Goal: Find specific page/section: Find specific page/section

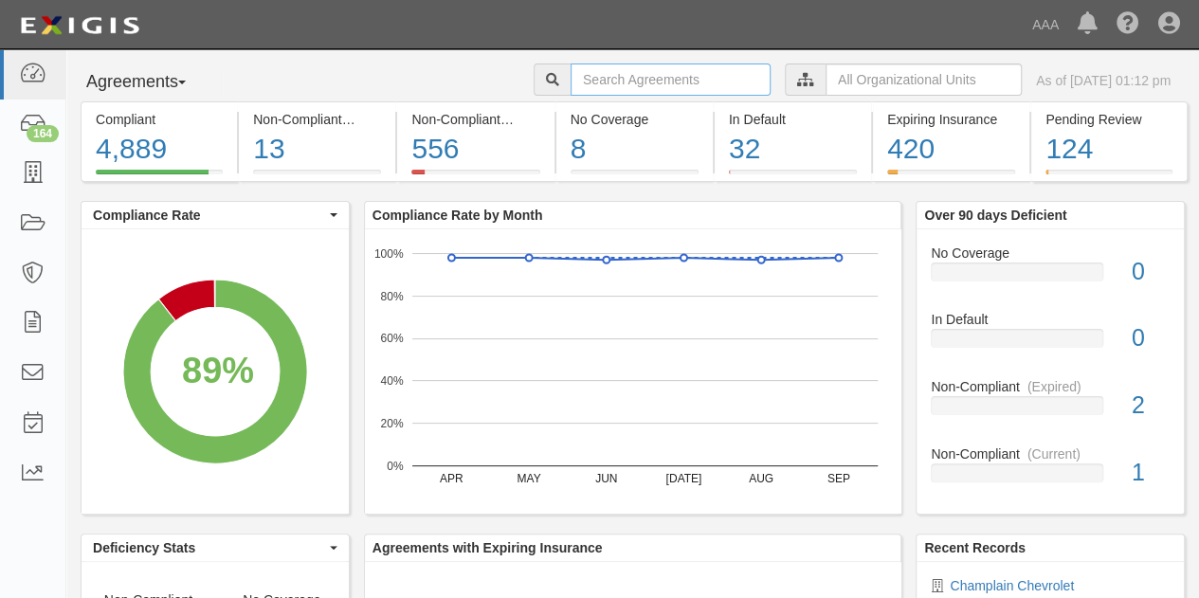
drag, startPoint x: 0, startPoint y: 0, endPoint x: 576, endPoint y: 79, distance: 581.7
click at [576, 79] on input "text" at bounding box center [671, 80] width 200 height 32
type input "don foshay"
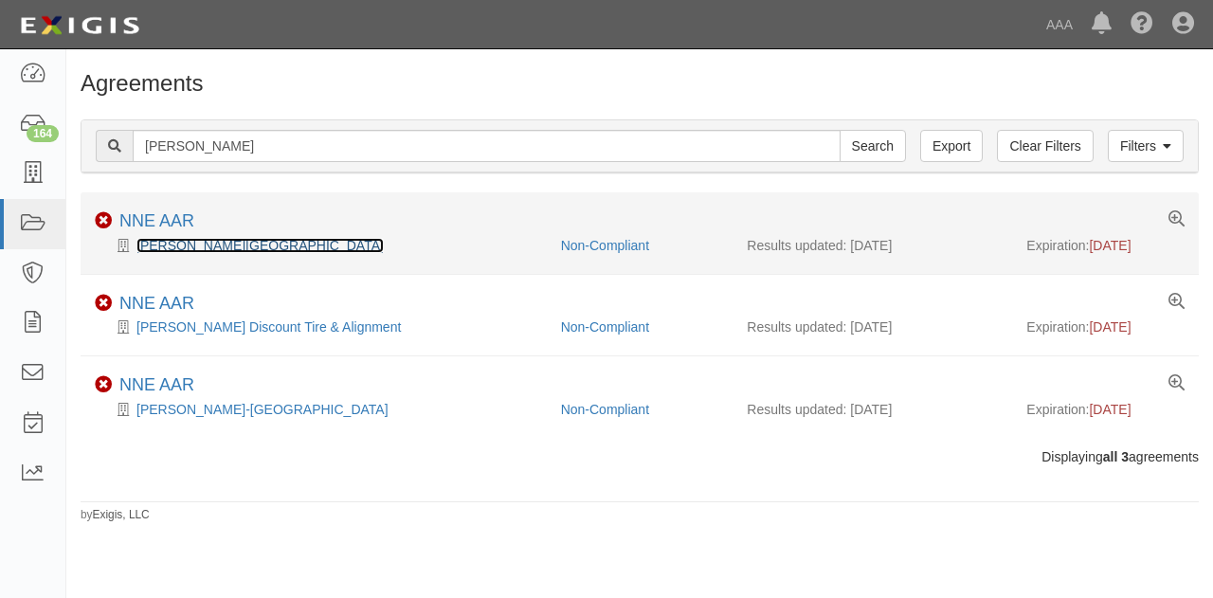
click at [154, 249] on link "Don Foshay-Camden" at bounding box center [259, 245] width 247 height 15
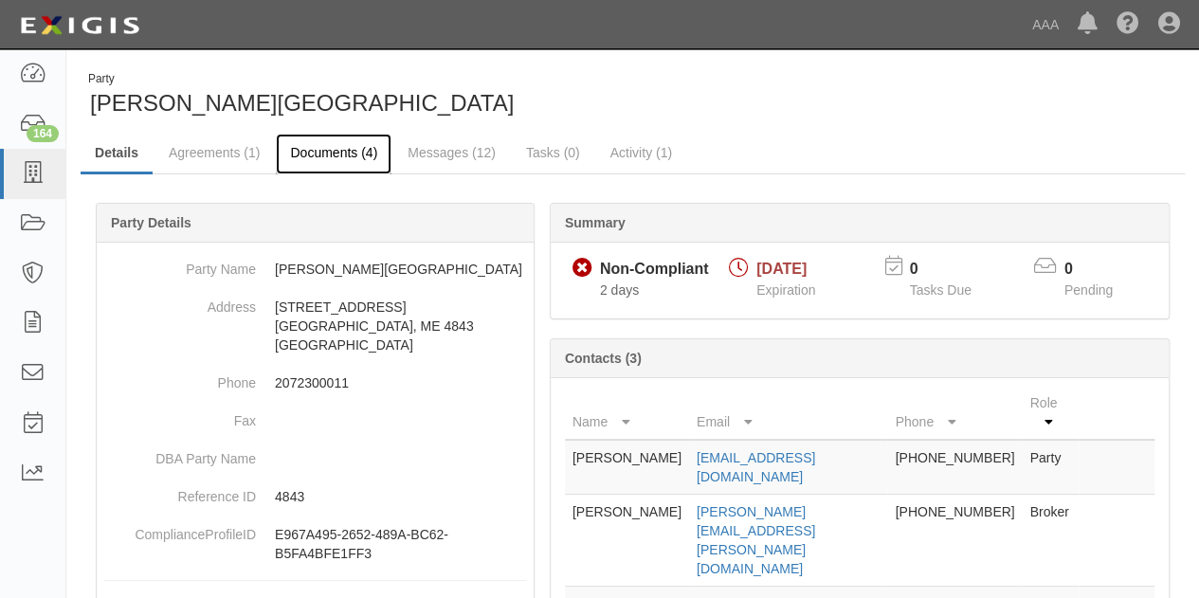
click at [345, 147] on link "Documents (4)" at bounding box center [334, 154] width 116 height 41
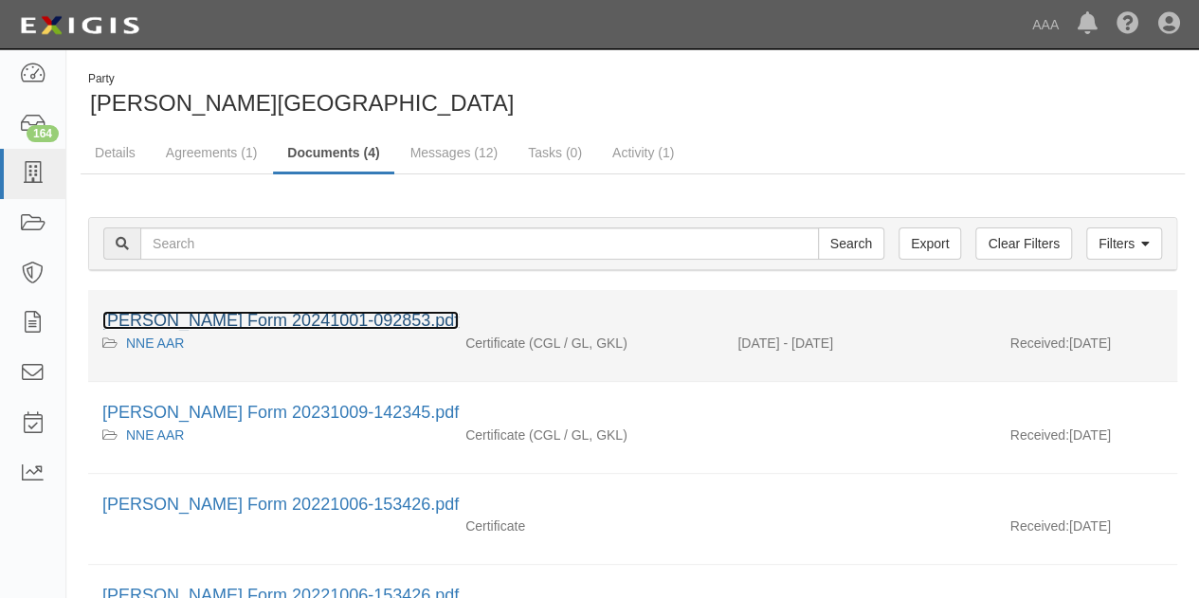
click at [275, 312] on link "ACORD Form 20241001-092853.pdf" at bounding box center [280, 320] width 356 height 19
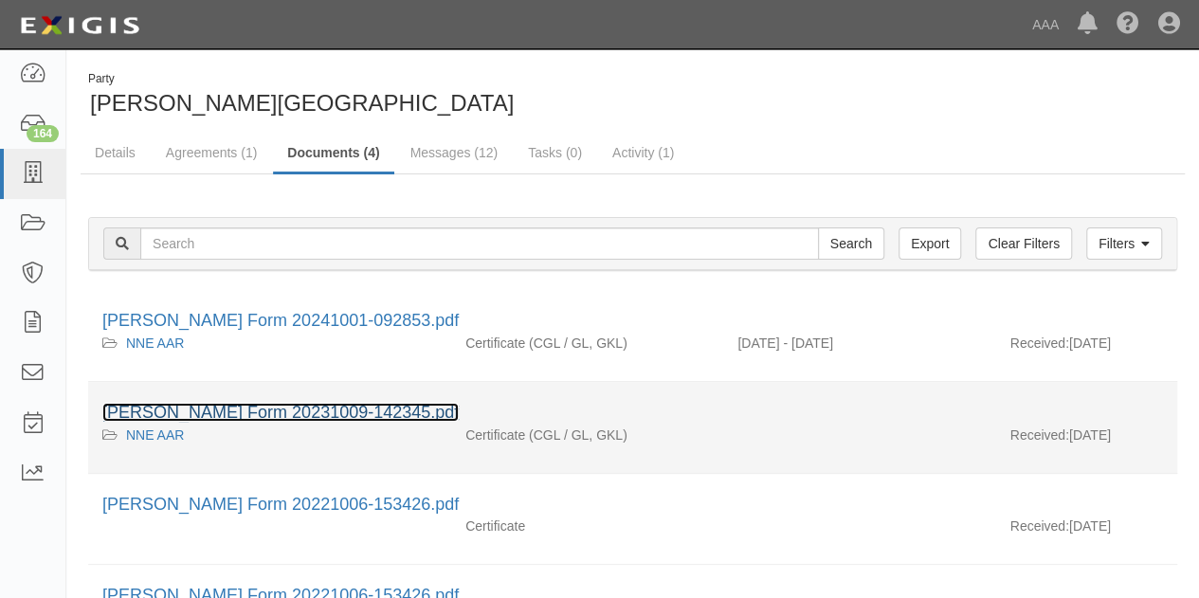
click at [211, 405] on link "ACORD Form 20231009-142345.pdf" at bounding box center [280, 412] width 356 height 19
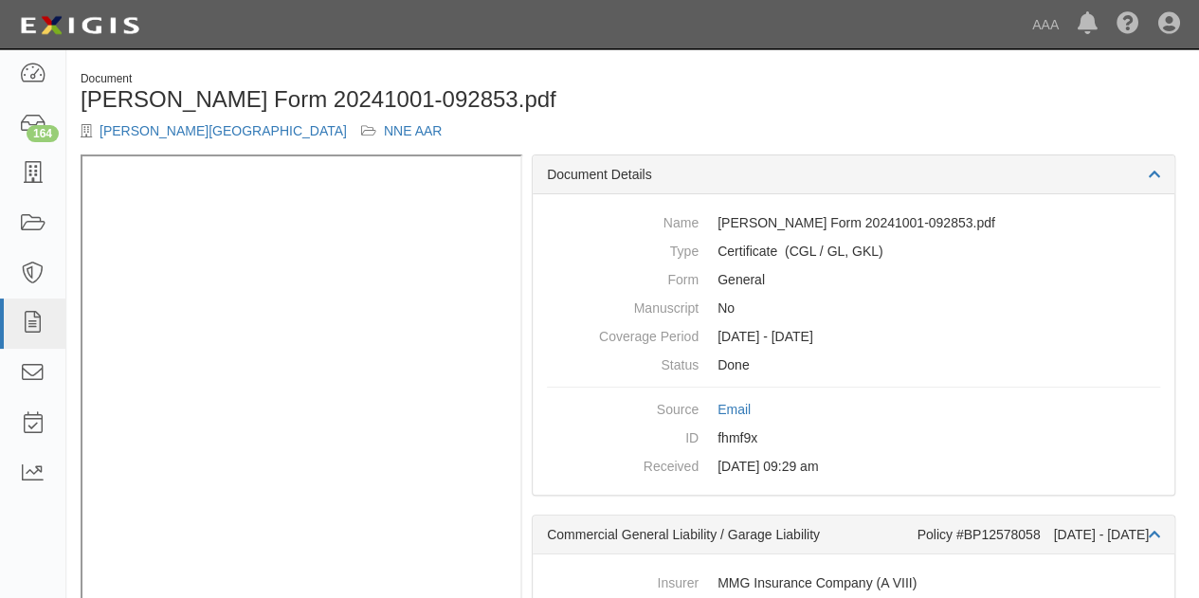
scroll to position [44, 0]
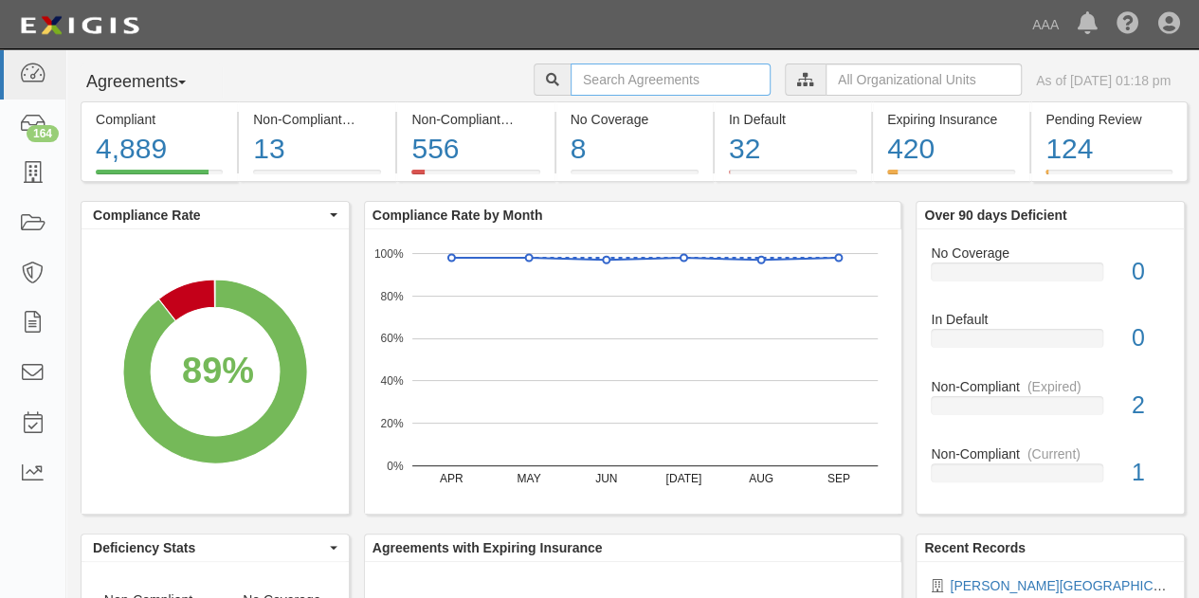
click at [584, 78] on input "text" at bounding box center [671, 80] width 200 height 32
type input "Handy"
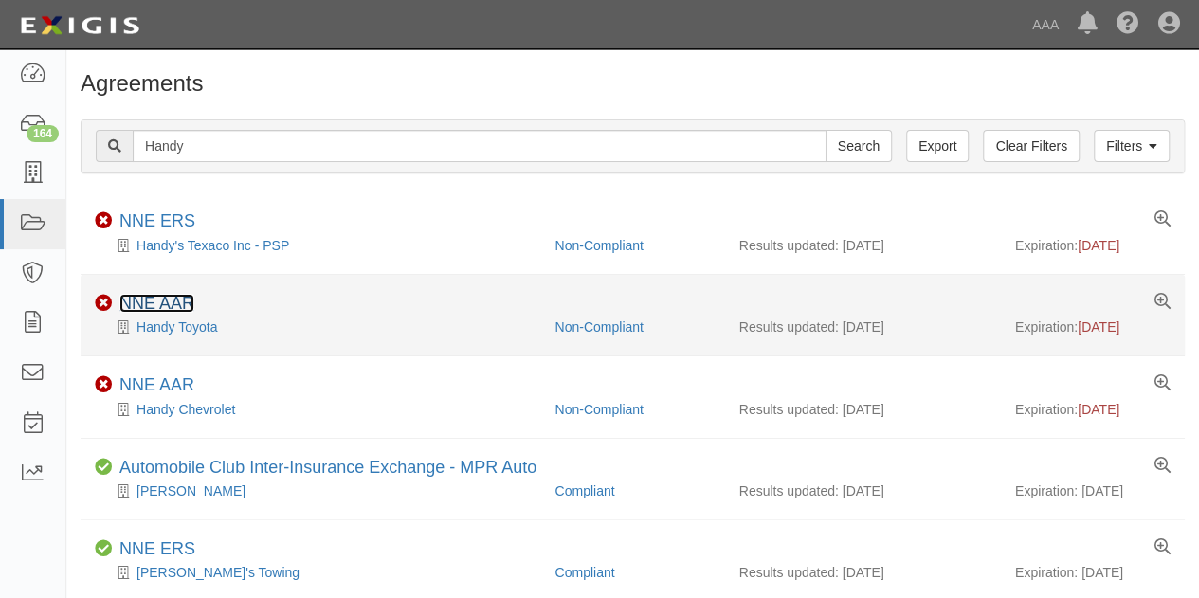
click at [155, 306] on link "NNE AAR" at bounding box center [156, 303] width 75 height 19
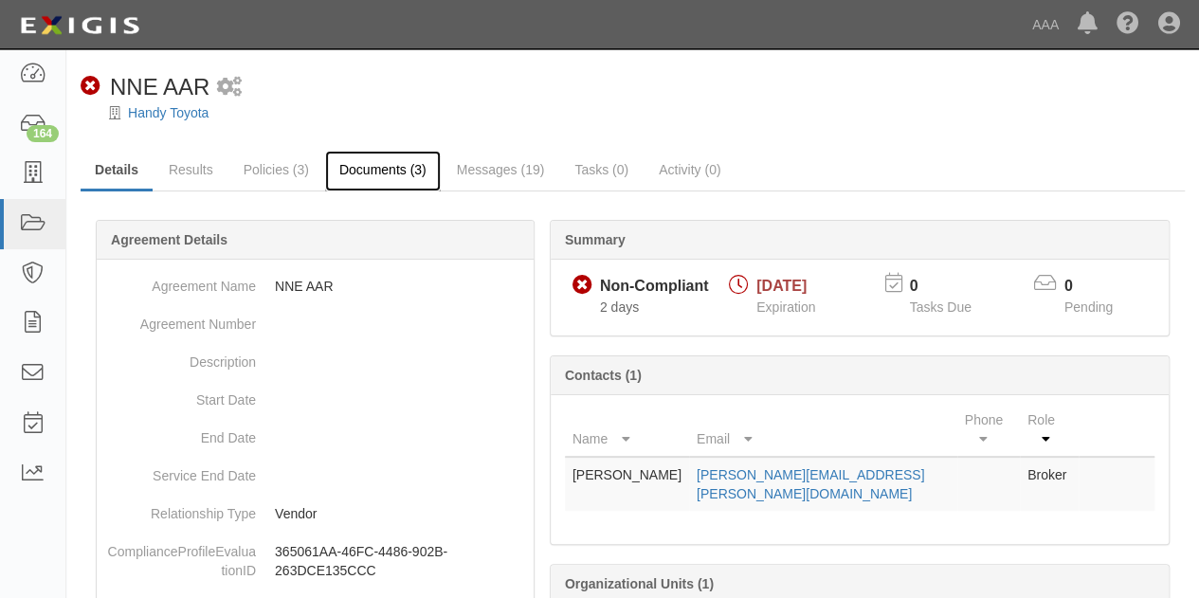
click at [374, 173] on link "Documents (3)" at bounding box center [383, 171] width 116 height 41
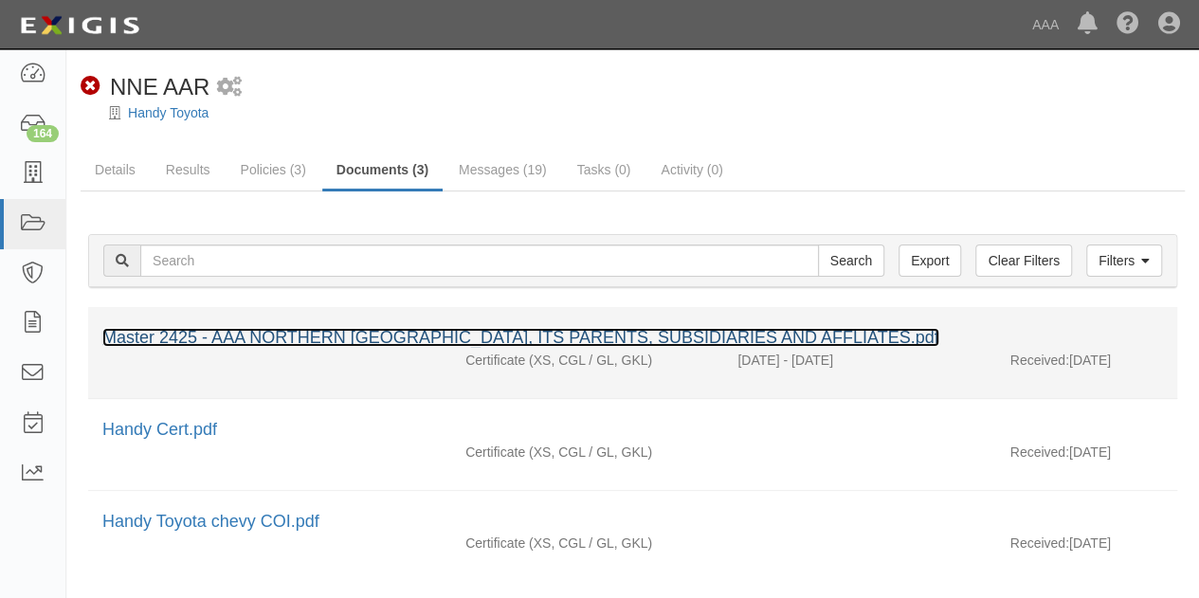
click at [237, 335] on link "Master 2425 - AAA NORTHERN NEW ENGLAND, ITS PARENTS, SUBSIDIARIES AND AFFLIATES…" at bounding box center [520, 337] width 837 height 19
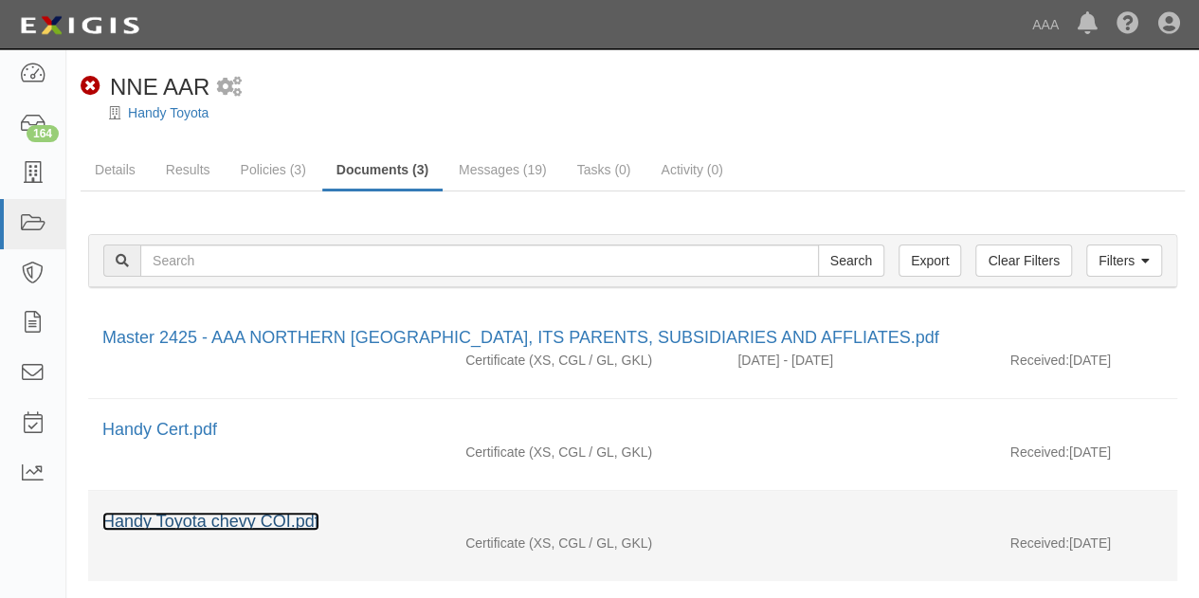
click at [146, 519] on link "Handy Toyota chevy COI.pdf" at bounding box center [210, 521] width 217 height 19
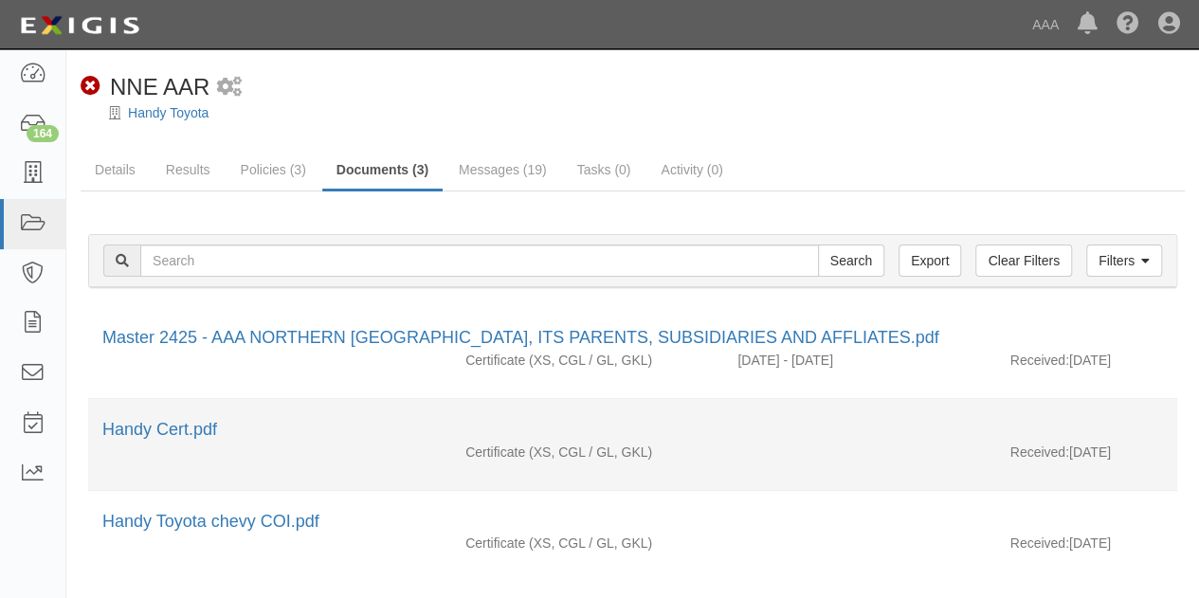
click at [220, 427] on div "Handy Cert.pdf" at bounding box center [632, 430] width 1061 height 25
click at [156, 427] on link "Handy Cert.pdf" at bounding box center [159, 429] width 115 height 19
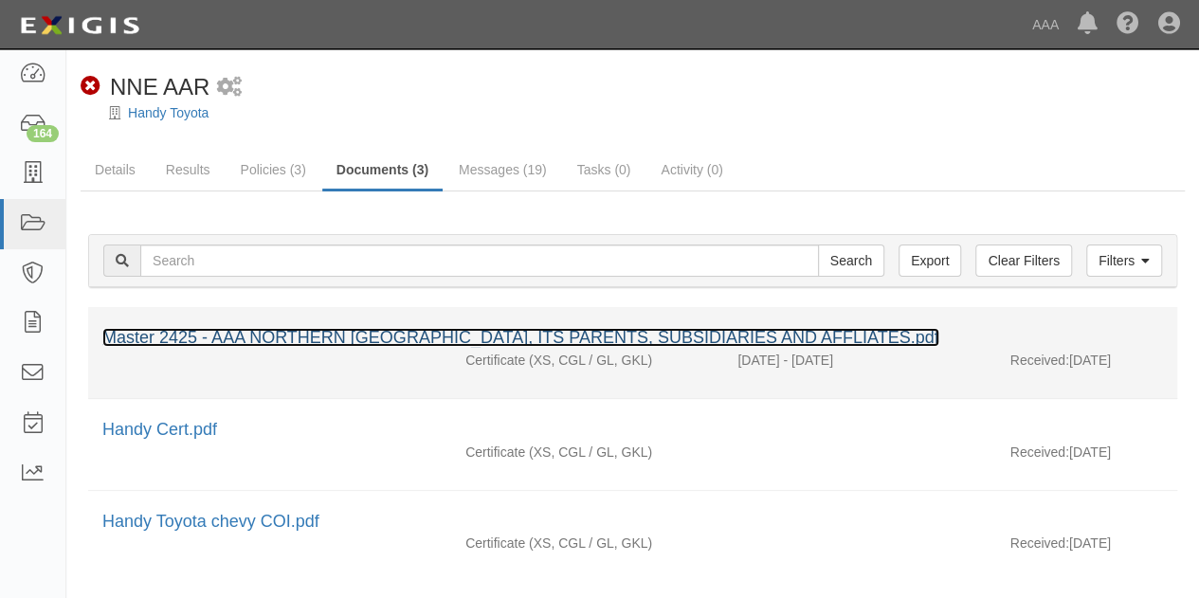
click at [210, 329] on link "Master 2425 - AAA NORTHERN NEW ENGLAND, ITS PARENTS, SUBSIDIARIES AND AFFLIATES…" at bounding box center [520, 337] width 837 height 19
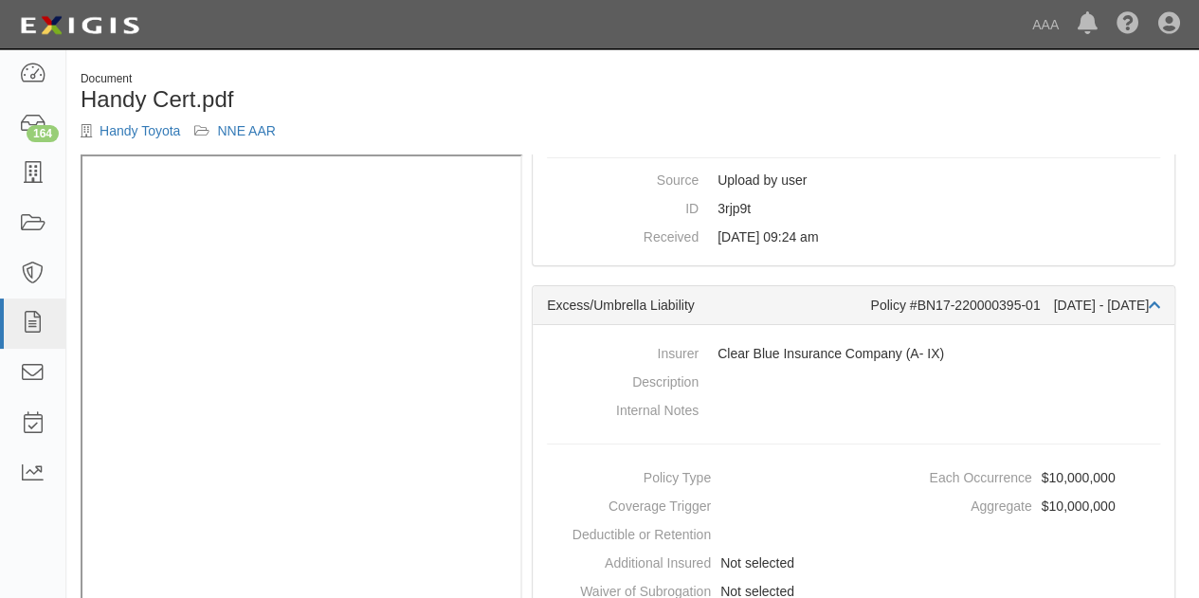
scroll to position [44, 0]
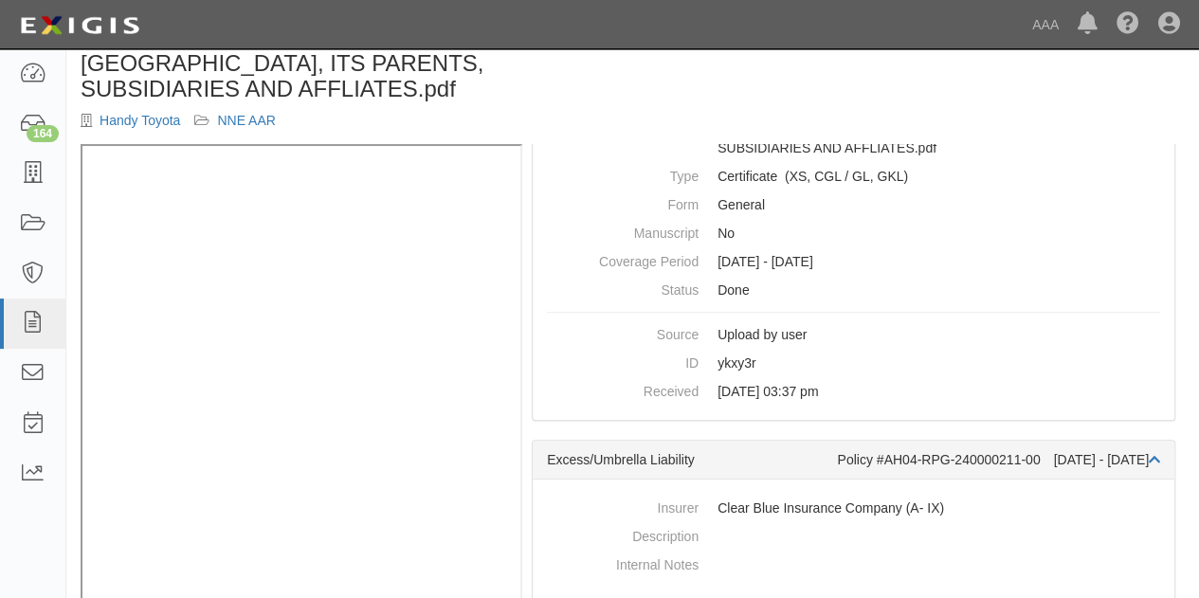
scroll to position [69, 0]
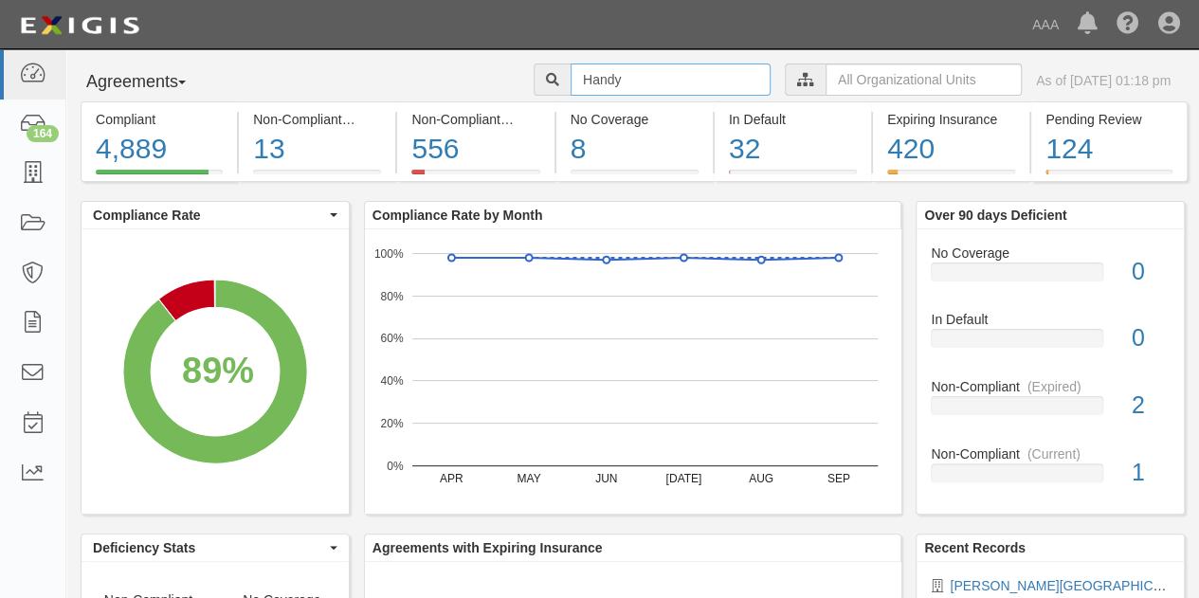
click at [605, 79] on input "Handy" at bounding box center [671, 80] width 200 height 32
type input "H"
type input "sebago lake"
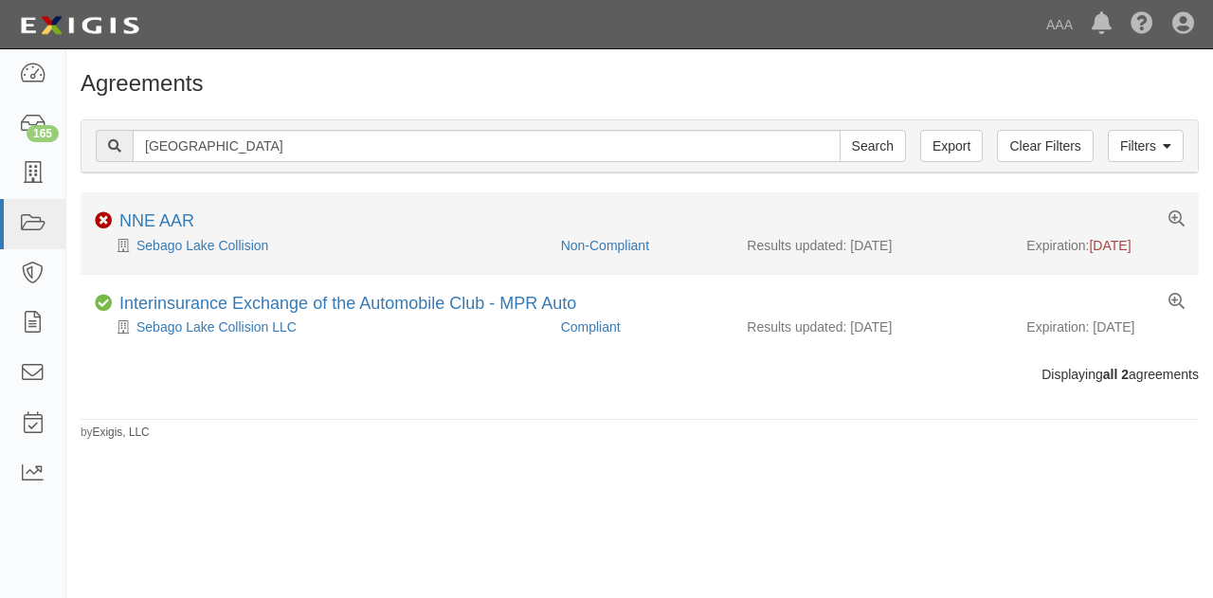
click at [265, 236] on div "Sebago Lake Collision" at bounding box center [321, 245] width 452 height 19
click at [247, 238] on link "Sebago Lake Collision" at bounding box center [202, 245] width 132 height 15
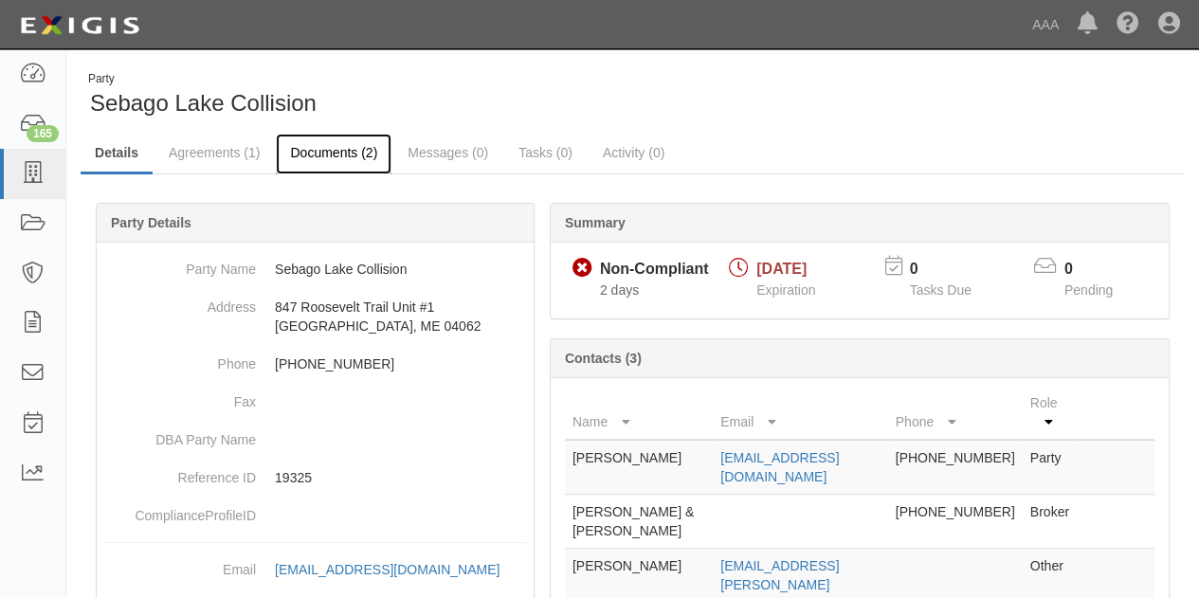
click at [329, 153] on link "Documents (2)" at bounding box center [334, 154] width 116 height 41
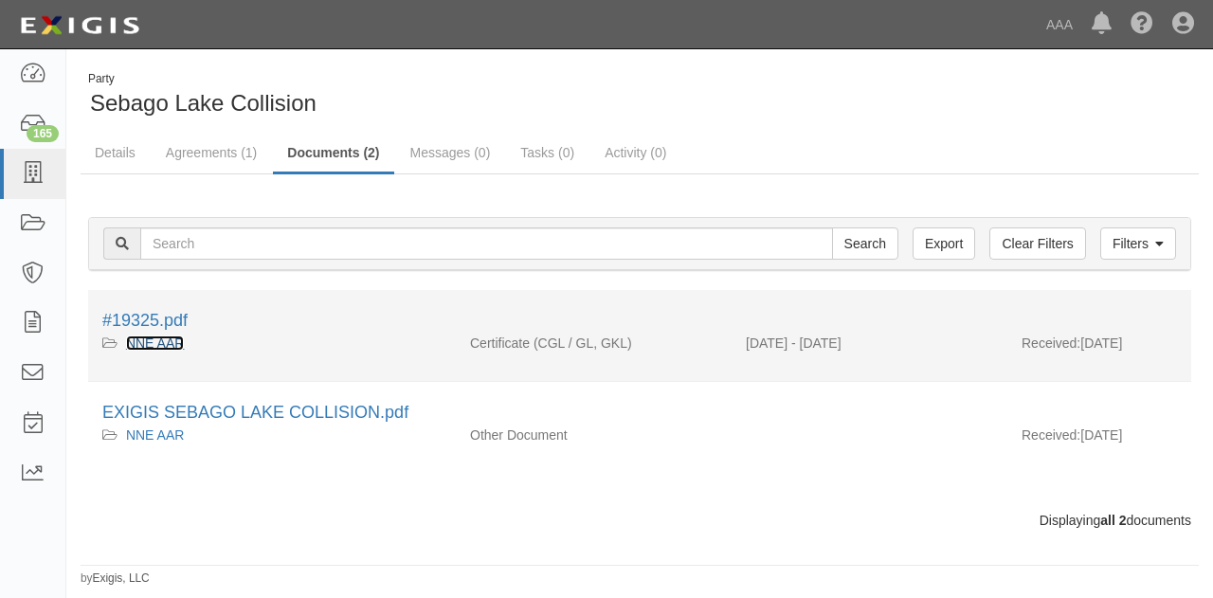
click at [152, 337] on link "NNE AAR" at bounding box center [155, 343] width 58 height 15
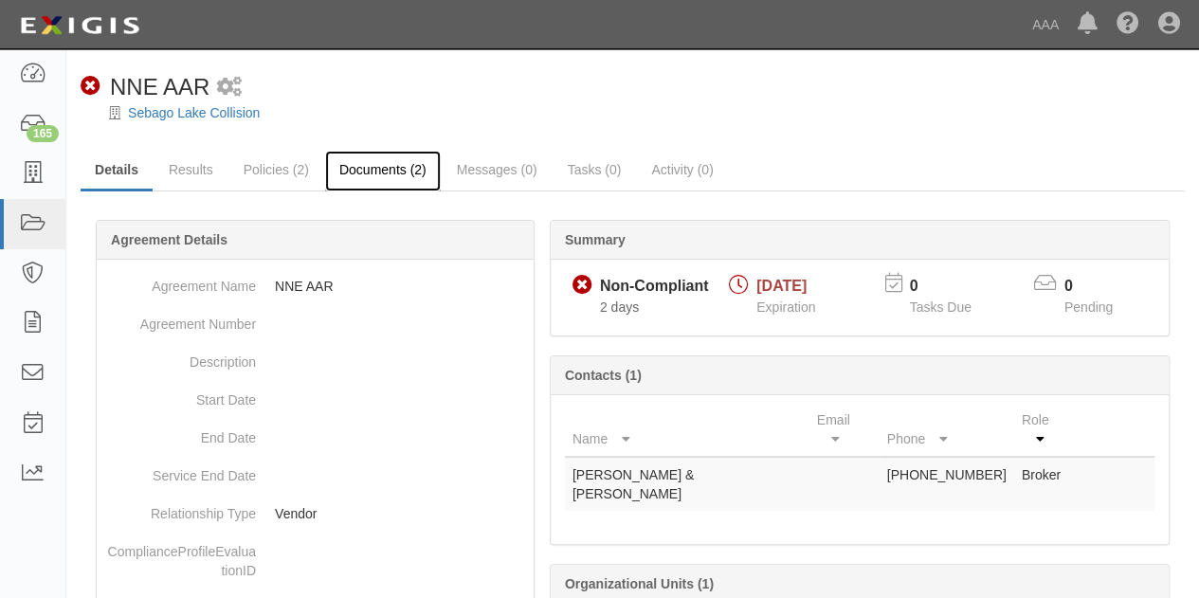
click at [366, 166] on link "Documents (2)" at bounding box center [383, 171] width 116 height 41
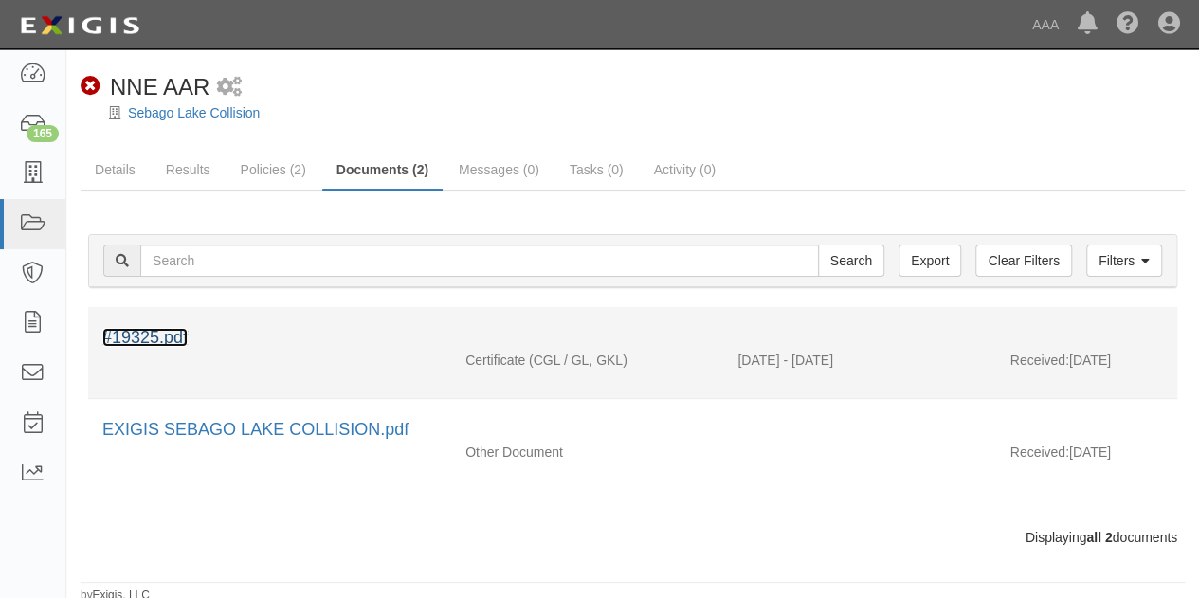
click at [131, 329] on link "#19325.pdf" at bounding box center [144, 337] width 85 height 19
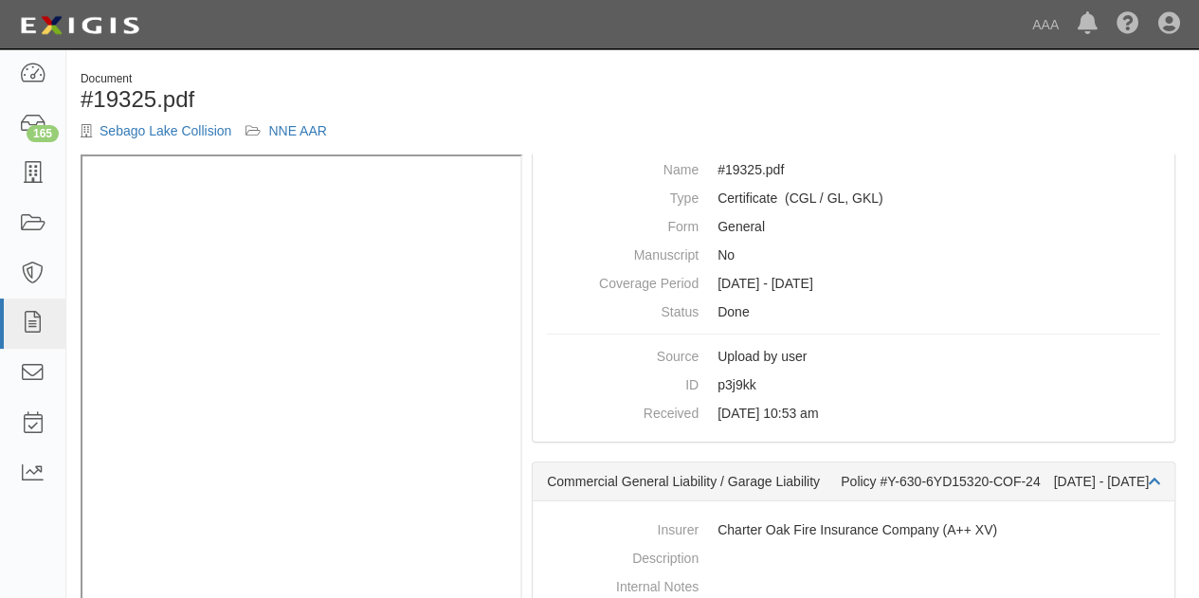
scroll to position [44, 0]
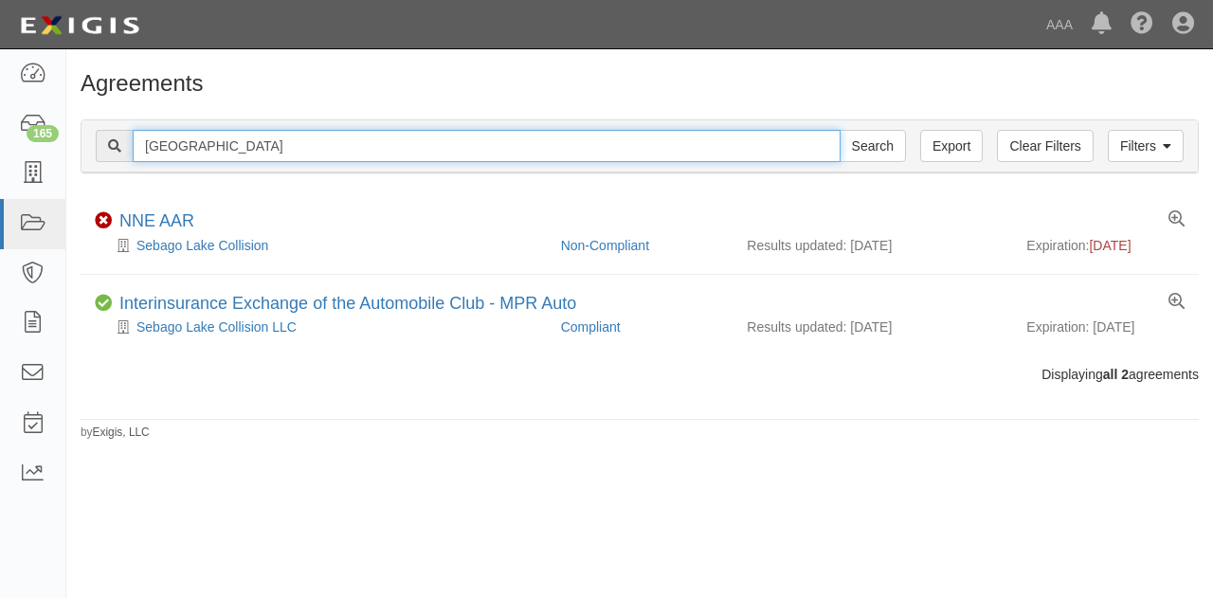
click at [222, 145] on input "sebago lake" at bounding box center [487, 146] width 708 height 32
type input "s"
type input "charlies"
